Goal: Task Accomplishment & Management: Manage account settings

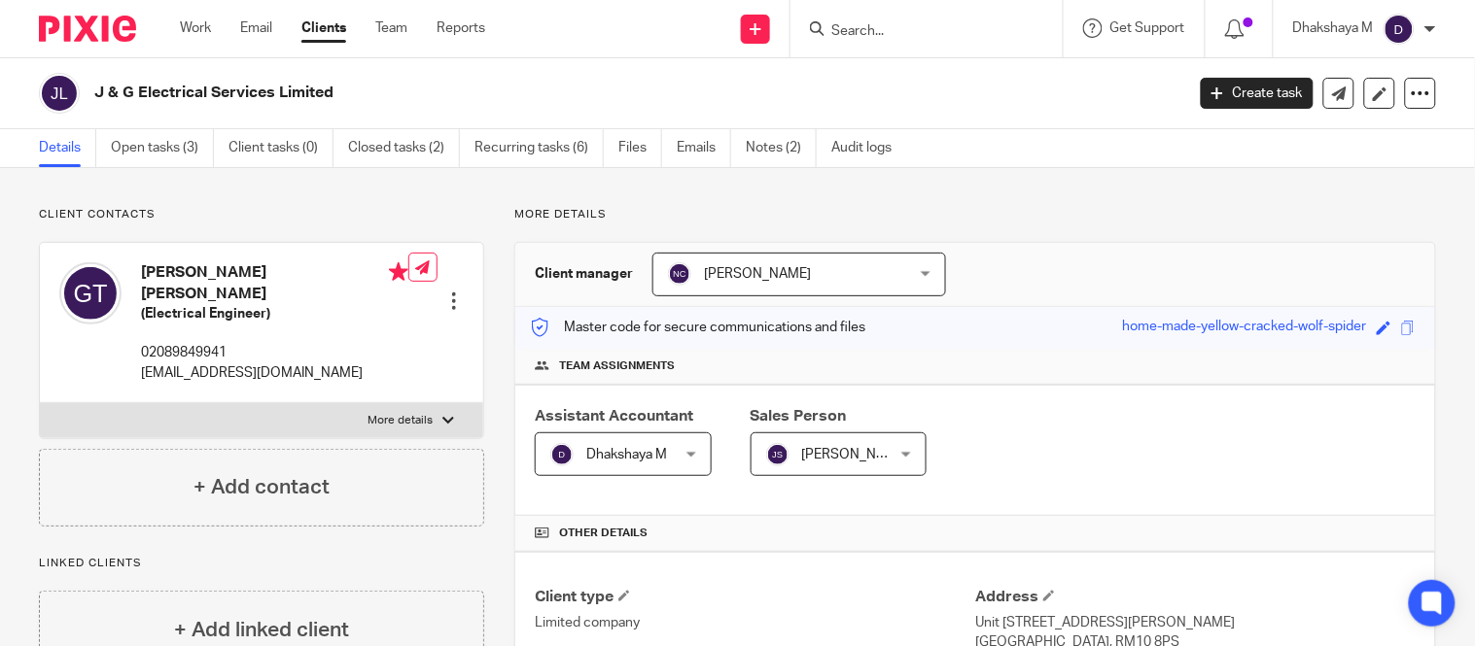
click at [870, 29] on input "Search" at bounding box center [916, 31] width 175 height 17
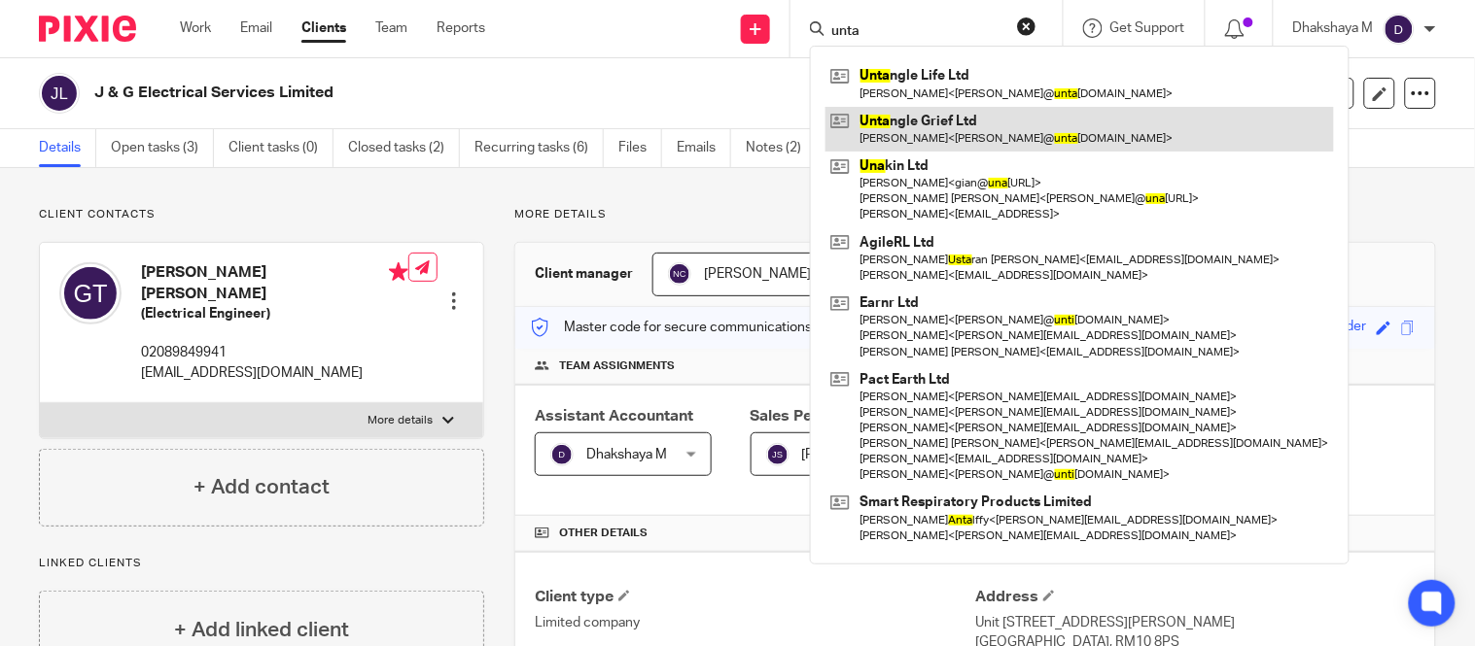
type input "unta"
click at [954, 115] on link at bounding box center [1079, 129] width 508 height 45
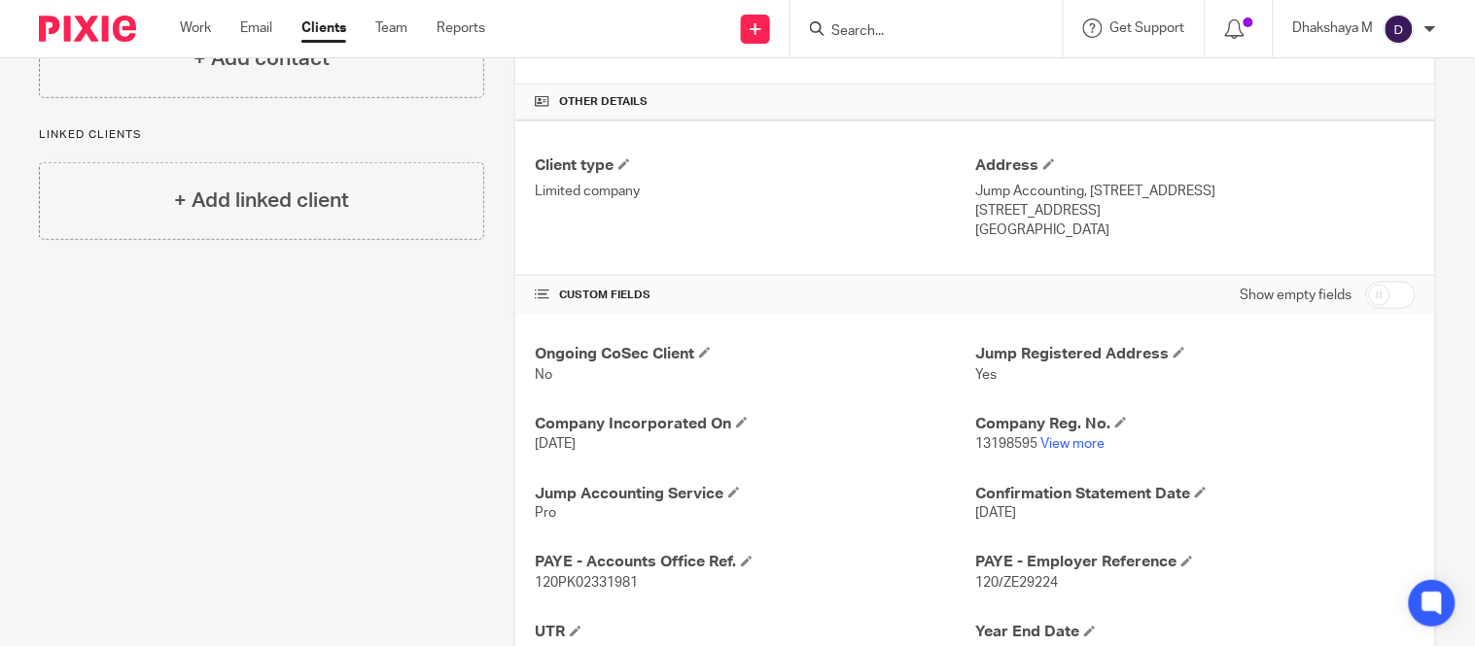
scroll to position [431, 0]
click at [1383, 306] on input "checkbox" at bounding box center [1391, 296] width 50 height 27
checkbox input "true"
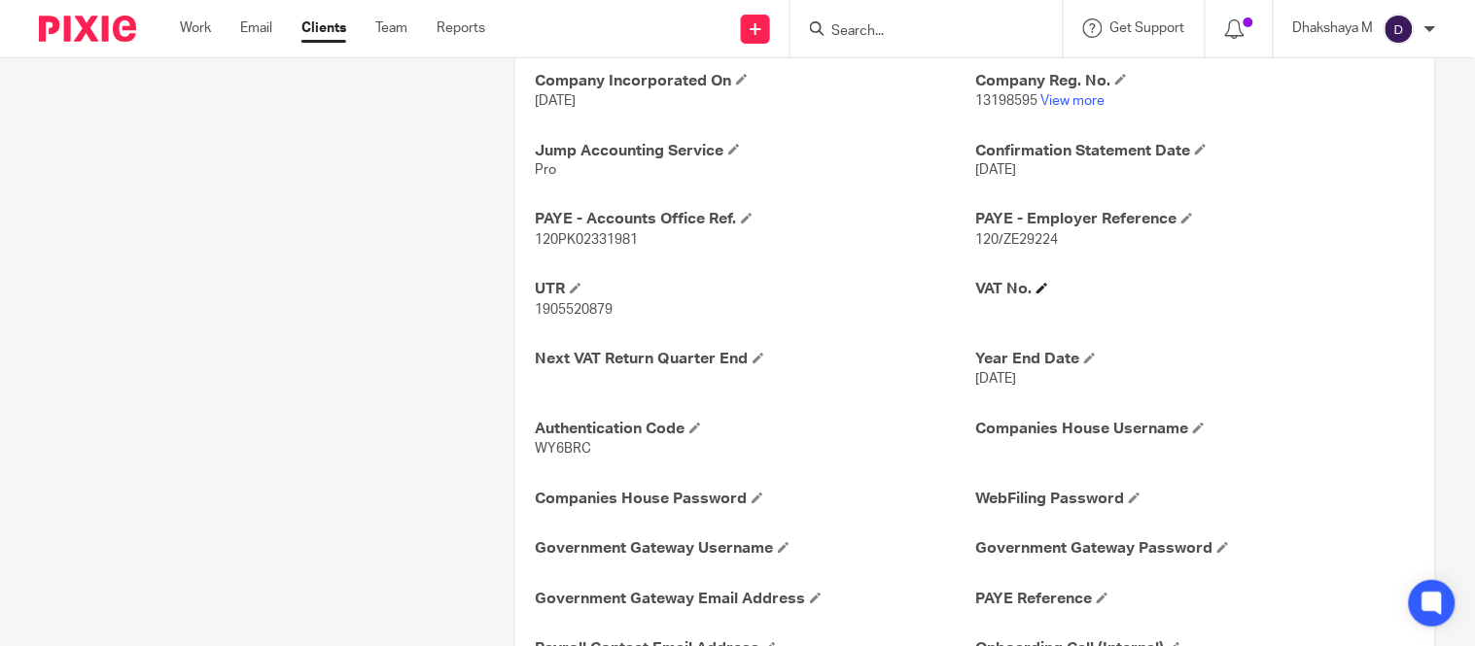
scroll to position [776, 0]
click at [1026, 295] on h4 "VAT No." at bounding box center [1195, 289] width 440 height 20
click at [1037, 288] on span at bounding box center [1042, 288] width 12 height 12
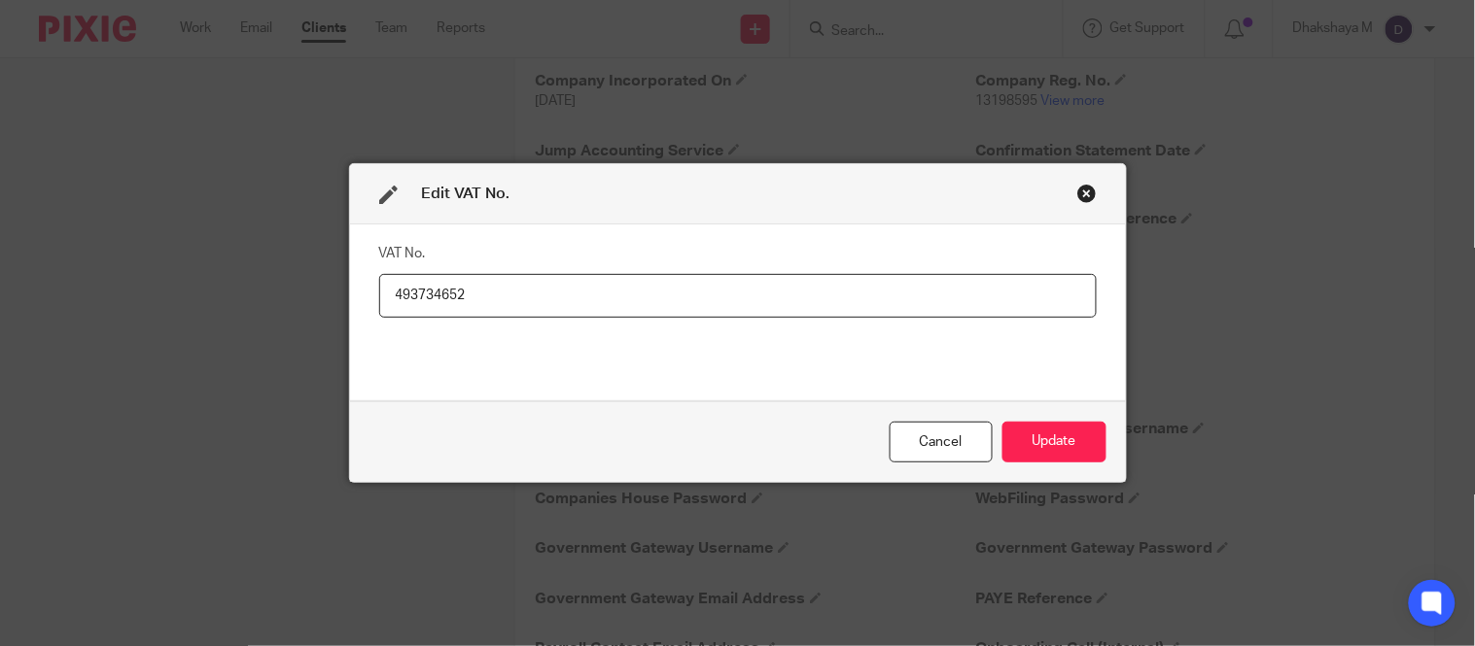
type input "493734652"
click at [1098, 433] on div "Cancel Update" at bounding box center [738, 442] width 776 height 82
click at [1071, 450] on button "Update" at bounding box center [1054, 443] width 104 height 42
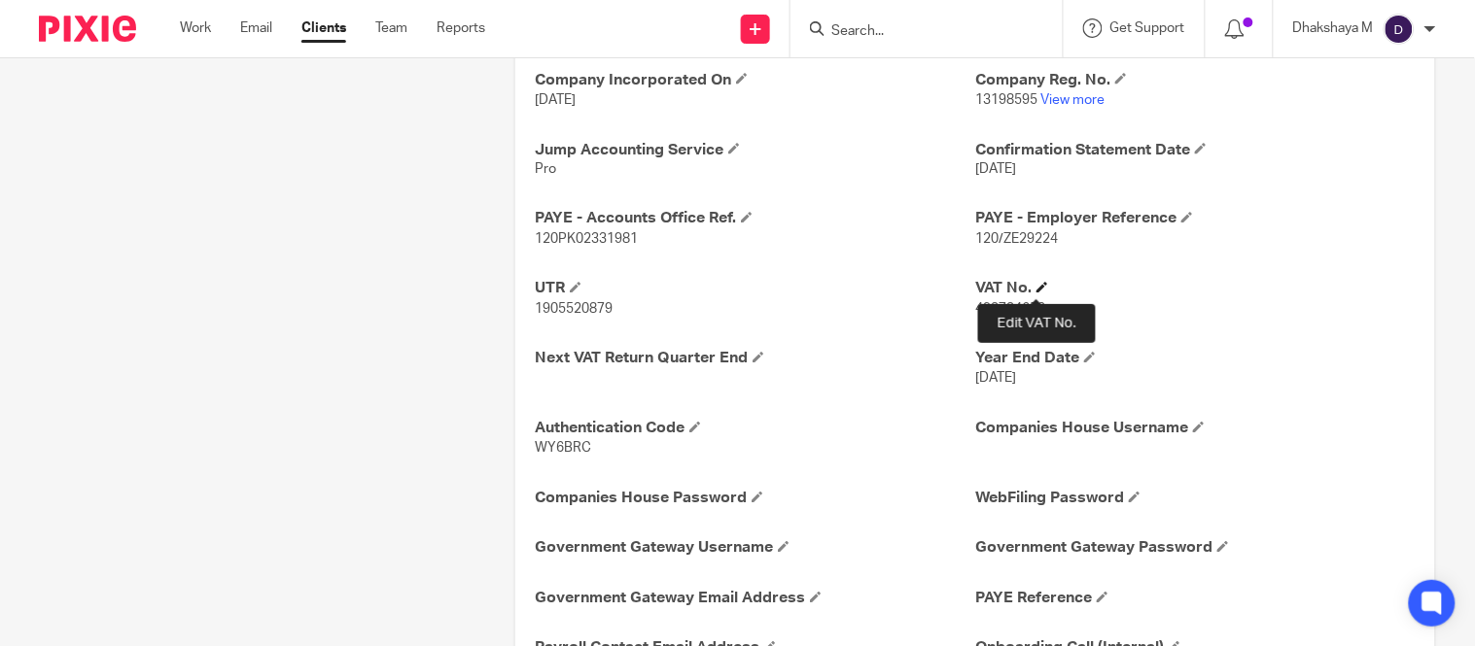
click at [1036, 288] on span at bounding box center [1042, 288] width 12 height 12
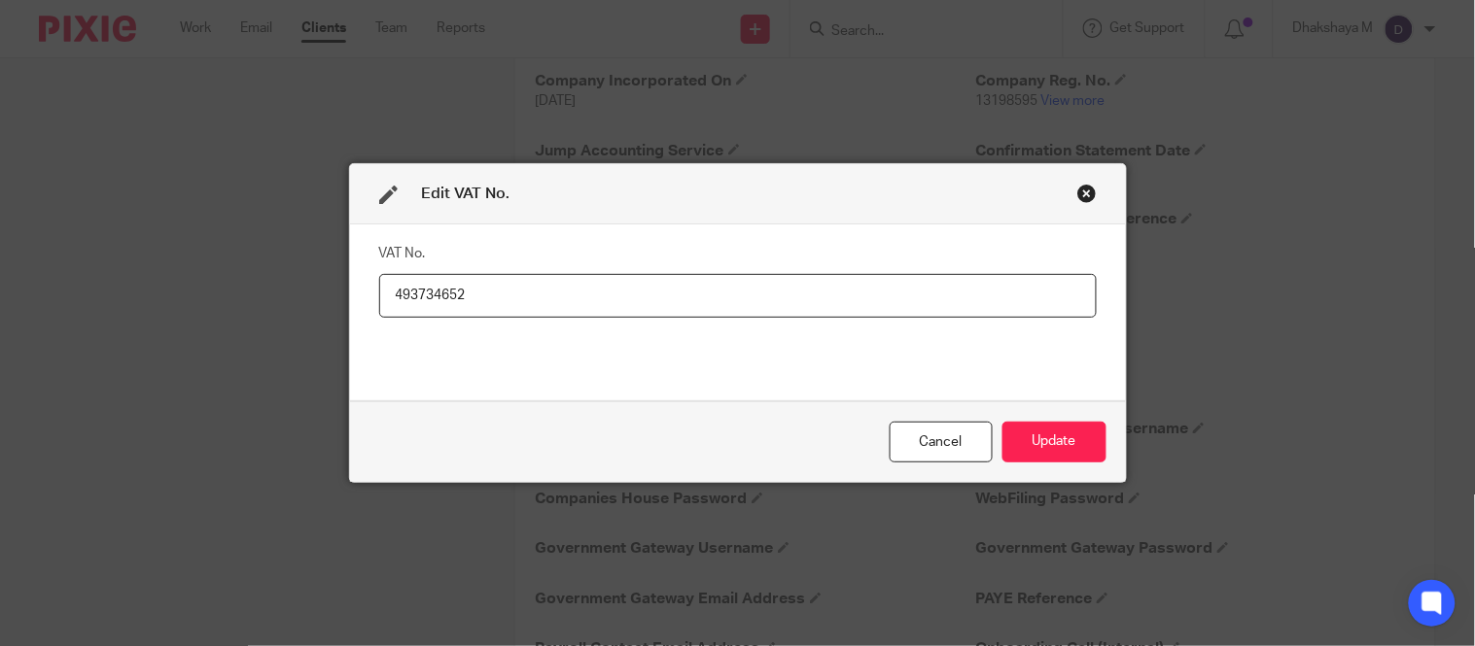
click at [907, 304] on input "493734652" at bounding box center [737, 296] width 717 height 44
type input "493734652 - [DATE]"
click at [1060, 464] on div "Cancel Update" at bounding box center [738, 442] width 776 height 82
click at [1060, 461] on button "Update" at bounding box center [1054, 443] width 104 height 42
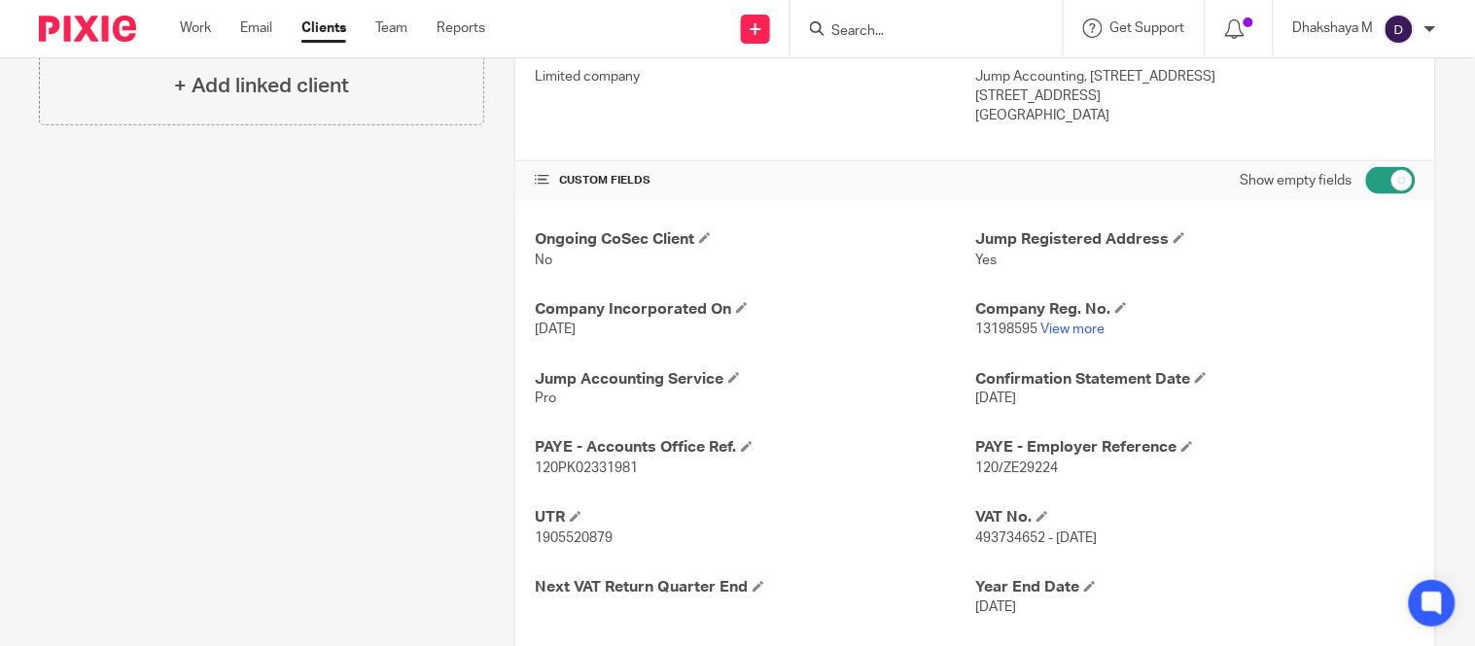
scroll to position [545, 0]
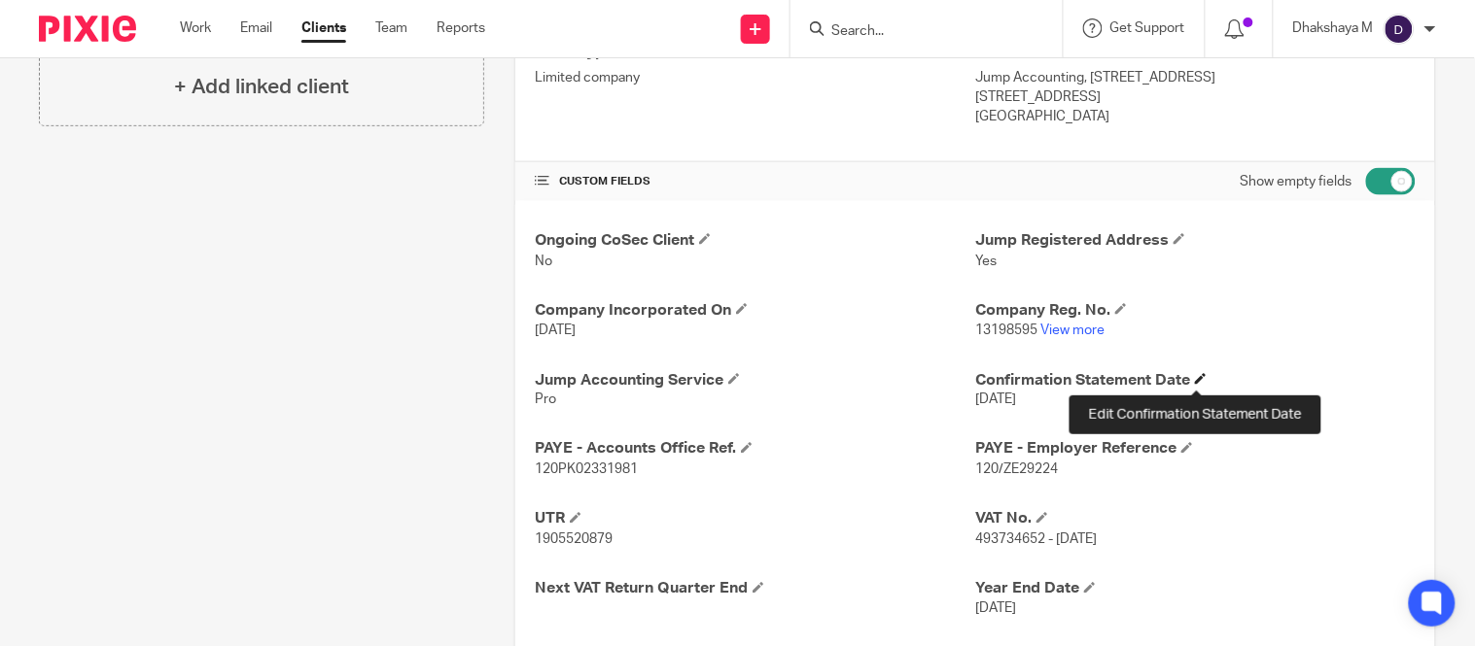
click at [1195, 381] on span at bounding box center [1201, 379] width 12 height 12
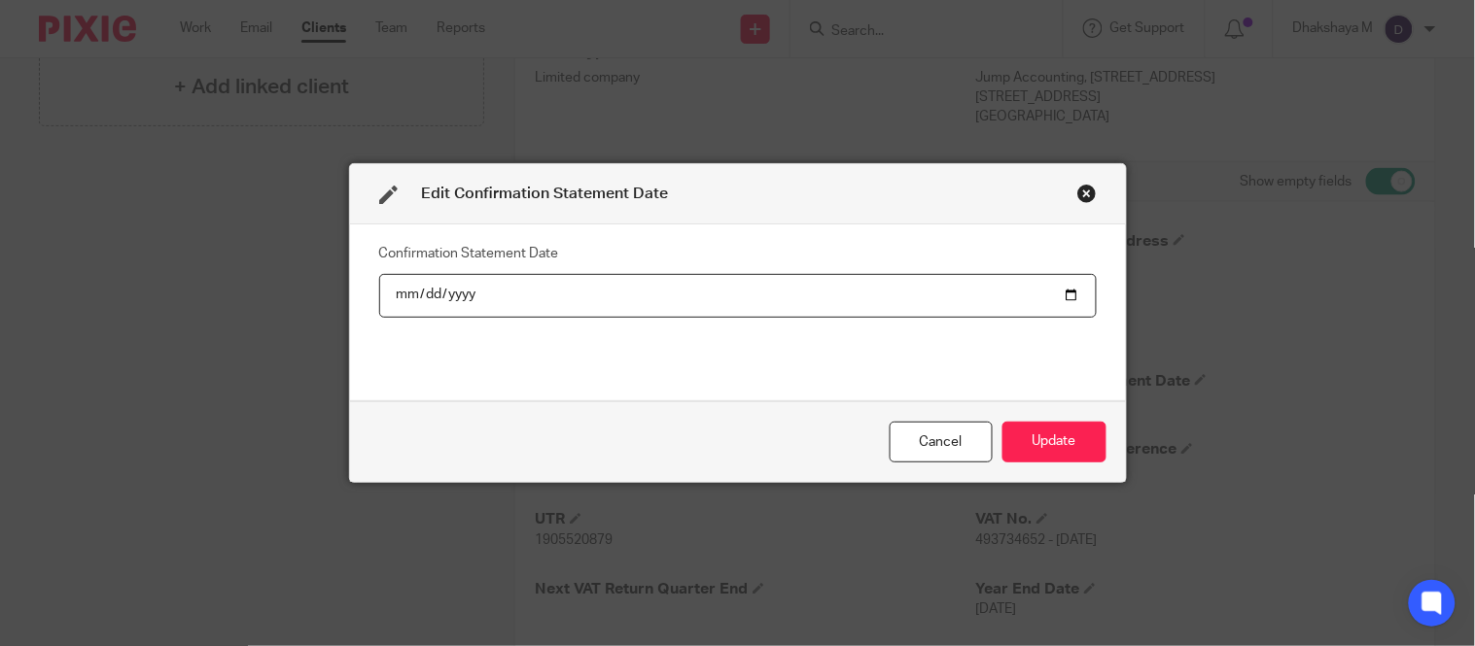
click at [403, 290] on input "[DATE]" at bounding box center [737, 296] width 717 height 44
click at [403, 297] on input "[DATE]" at bounding box center [737, 296] width 717 height 44
click at [1077, 196] on div "Close this dialog window" at bounding box center [1086, 193] width 19 height 19
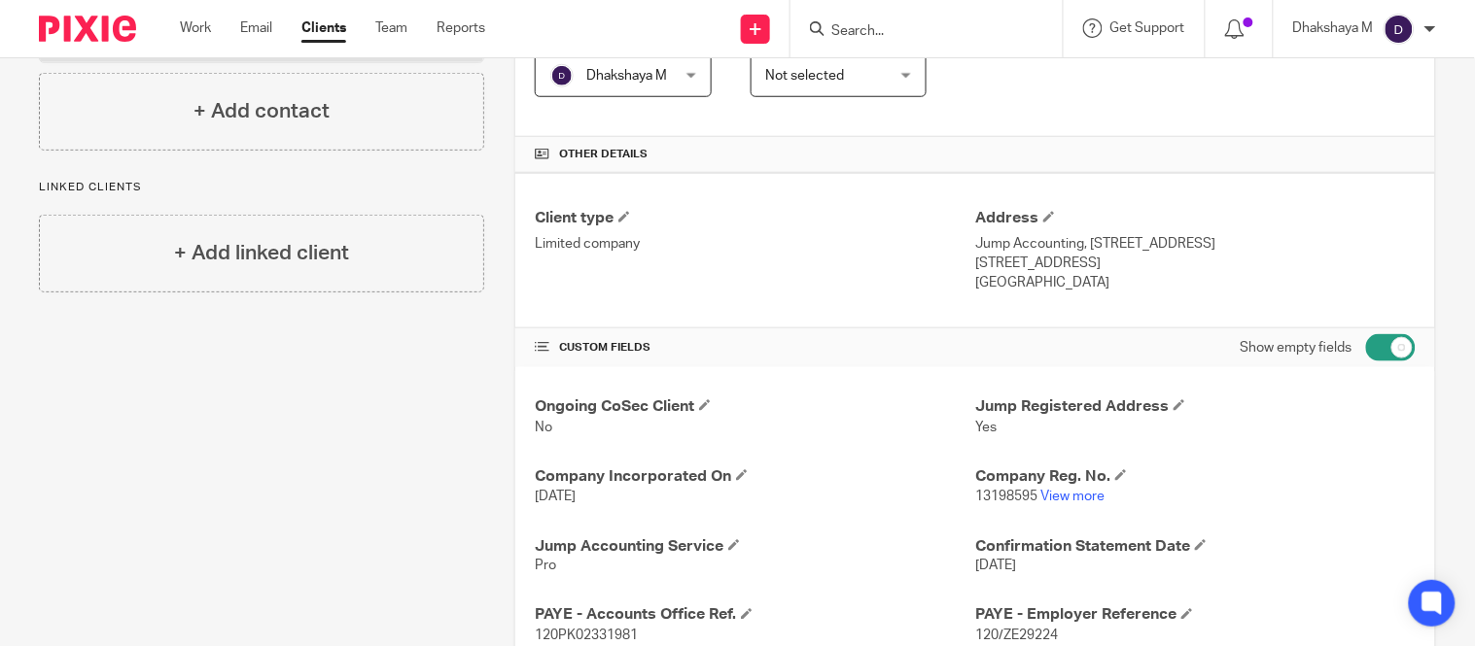
scroll to position [304, 0]
